Goal: Find specific page/section: Find specific page/section

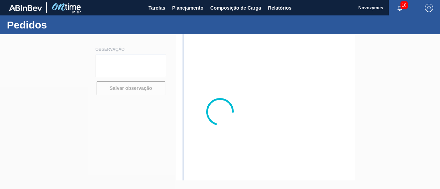
type textarea "[PERSON_NAME] será enviado em até 04/julho pois iniciaremos importação sob dema…"
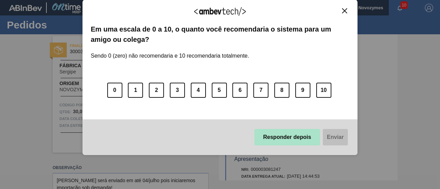
click at [293, 141] on button "Responder depois" at bounding box center [287, 137] width 66 height 17
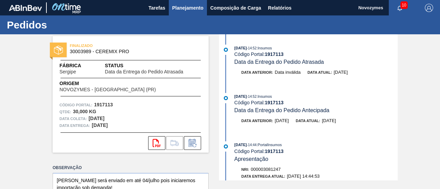
click at [177, 4] on span "Planejamento" at bounding box center [187, 8] width 31 height 8
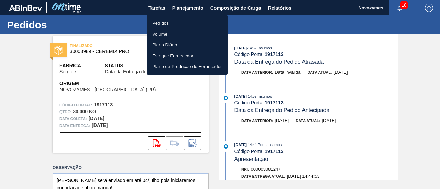
click at [166, 23] on li "Pedidos" at bounding box center [187, 23] width 81 height 11
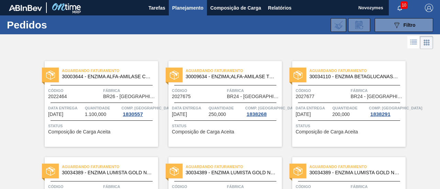
click at [185, 4] on span "Planejamento" at bounding box center [187, 8] width 31 height 8
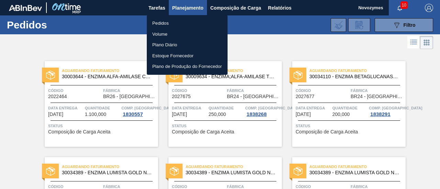
click at [249, 5] on div at bounding box center [220, 94] width 440 height 189
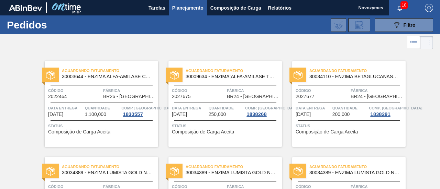
click at [249, 5] on div "Pedidos Volume Plano Diário Estoque Fornecedor Plano de Produção do Fornecedor" at bounding box center [220, 94] width 440 height 189
click at [249, 7] on span "Composição de Carga" at bounding box center [235, 8] width 51 height 8
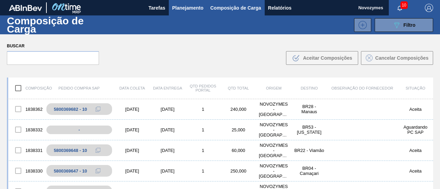
click at [196, 10] on span "Planejamento" at bounding box center [187, 8] width 31 height 8
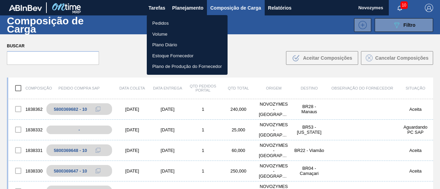
click at [164, 22] on li "Pedidos" at bounding box center [187, 23] width 81 height 11
